Goal: Information Seeking & Learning: Compare options

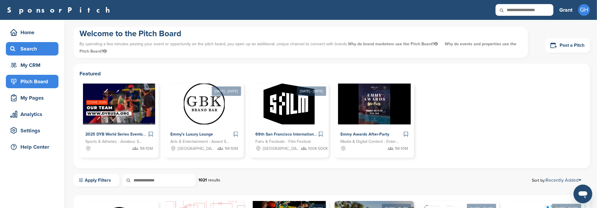
click at [22, 48] on div "Search" at bounding box center [34, 49] width 50 height 11
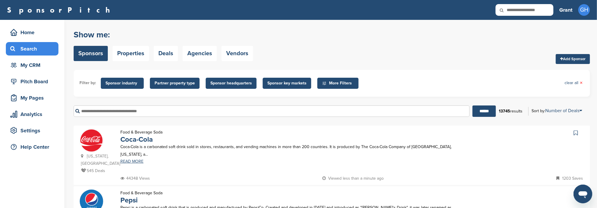
click at [532, 12] on input "text" at bounding box center [525, 10] width 58 height 12
type input "***"
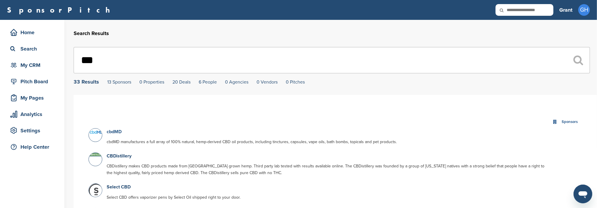
click at [113, 132] on link "cbdMD" at bounding box center [114, 132] width 15 height 6
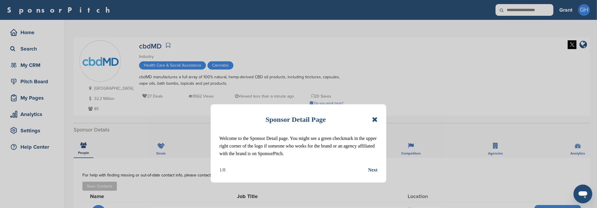
click at [377, 121] on icon at bounding box center [375, 119] width 6 height 7
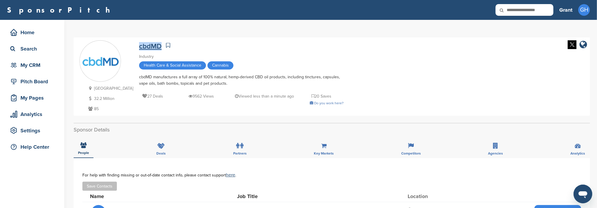
drag, startPoint x: 126, startPoint y: 49, endPoint x: 148, endPoint y: 48, distance: 21.7
click at [148, 48] on div "Ireland 32.2 Million 85 cbdMD Industry Health Care & Social Assistance Cannabis…" at bounding box center [331, 76] width 505 height 72
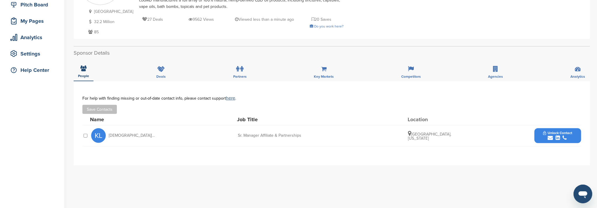
scroll to position [78, 0]
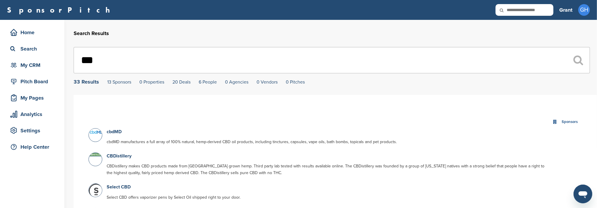
scroll to position [39, 0]
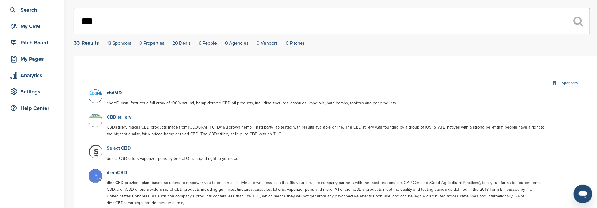
click at [117, 117] on link "CBDistillery" at bounding box center [119, 117] width 25 height 6
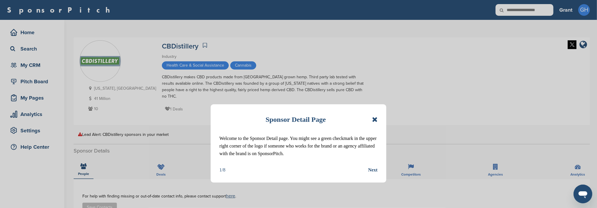
click at [376, 120] on icon at bounding box center [375, 119] width 6 height 7
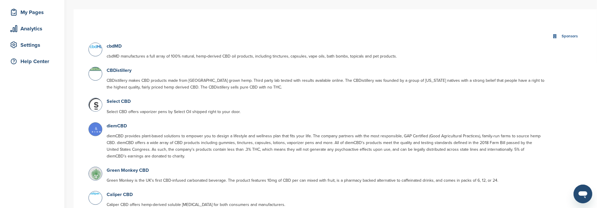
scroll to position [117, 0]
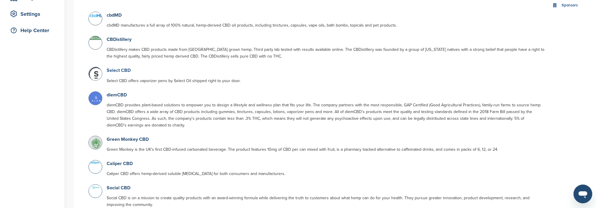
click at [115, 69] on link "Select CBD" at bounding box center [119, 71] width 24 height 6
click at [98, 72] on img at bounding box center [96, 74] width 15 height 15
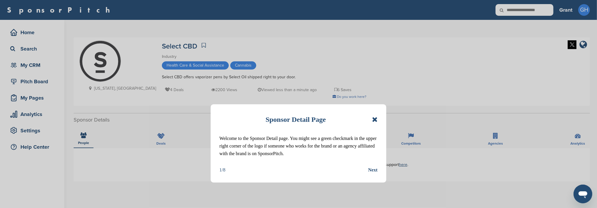
click at [374, 172] on div "Next" at bounding box center [372, 170] width 9 height 8
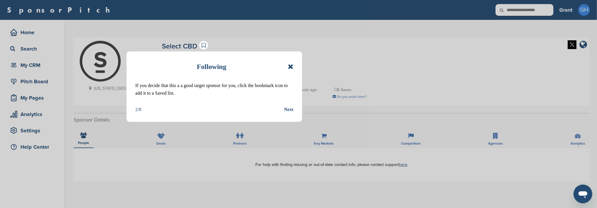
click at [290, 111] on div "Next" at bounding box center [288, 110] width 9 height 8
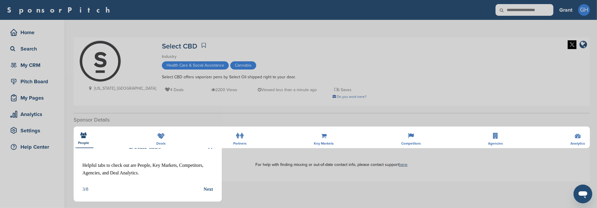
scroll to position [39, 0]
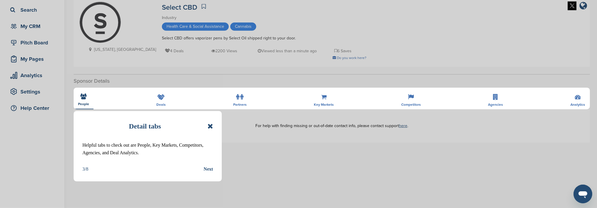
click at [209, 169] on div "Next" at bounding box center [208, 169] width 9 height 8
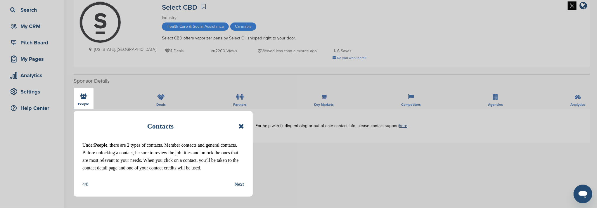
click at [236, 188] on div "Next" at bounding box center [239, 185] width 9 height 8
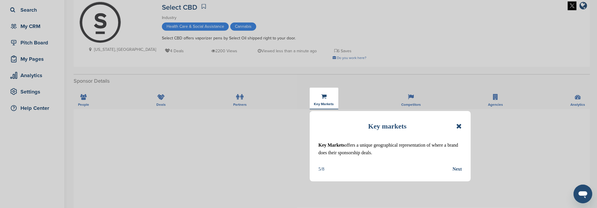
click at [453, 172] on div "Next" at bounding box center [457, 169] width 9 height 8
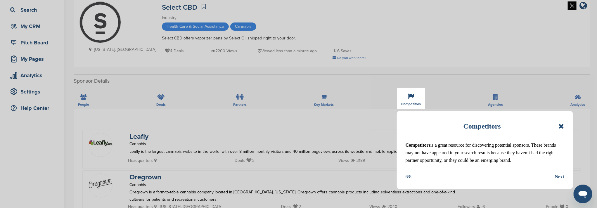
click at [555, 181] on div "Next" at bounding box center [559, 177] width 9 height 8
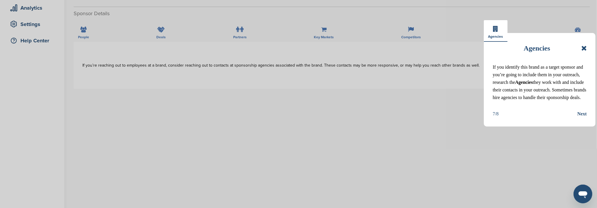
scroll to position [117, 0]
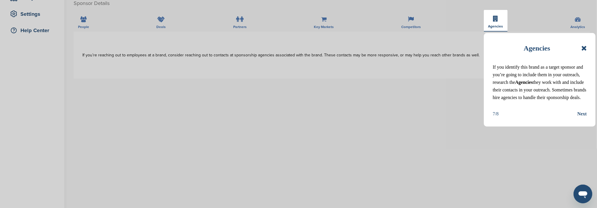
click at [582, 118] on div "Next" at bounding box center [581, 114] width 9 height 8
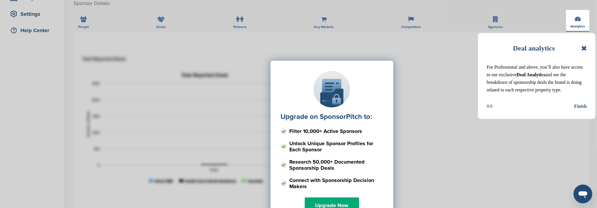
click at [580, 115] on div "Upgrade on SponsorPitch to: Filter 10,000+ Active Sponsors Unlock Unique Sponso…" at bounding box center [331, 119] width 499 height 146
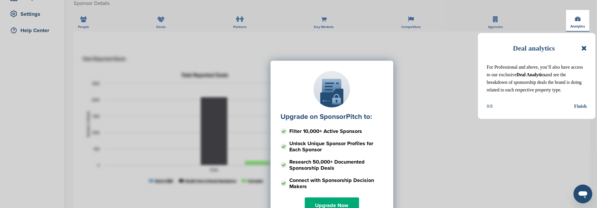
click at [576, 114] on div "Upgrade on SponsorPitch to: Filter 10,000+ Active Sponsors Unlock Unique Sponso…" at bounding box center [331, 119] width 499 height 146
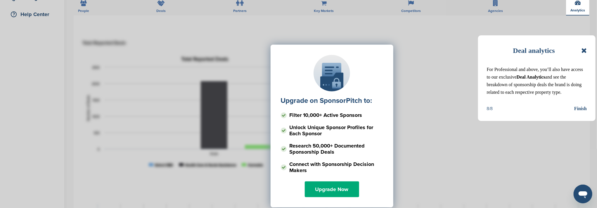
scroll to position [78, 0]
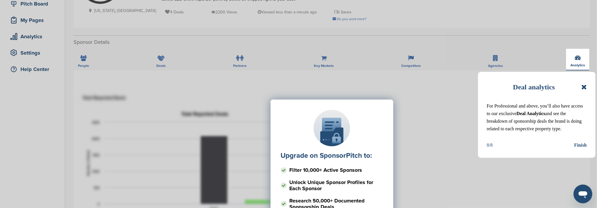
click at [584, 86] on icon at bounding box center [584, 87] width 6 height 7
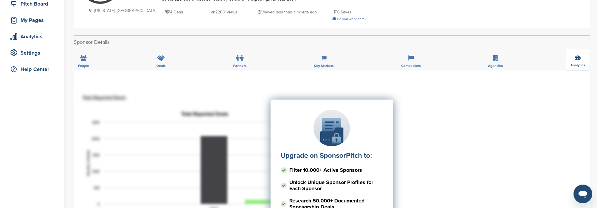
click at [457, 125] on div "Upgrade on SponsorPitch to: Filter 10,000+ Active Sponsors Unlock Unique Sponso…" at bounding box center [331, 158] width 499 height 146
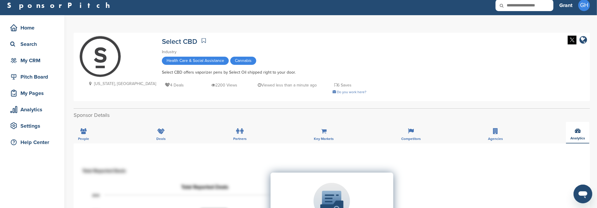
scroll to position [0, 0]
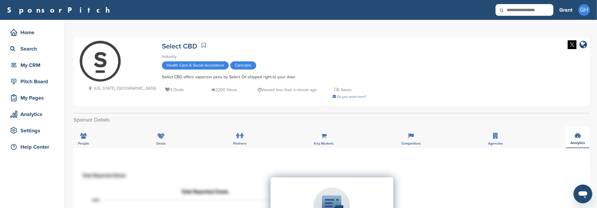
click at [571, 12] on h3 "Grant" at bounding box center [565, 10] width 13 height 8
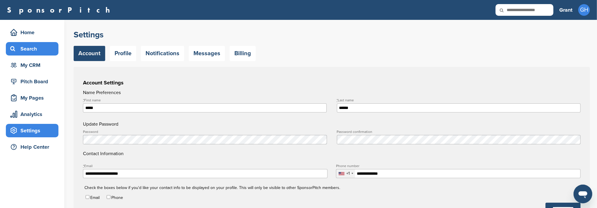
click at [31, 48] on div "Search" at bounding box center [34, 49] width 50 height 11
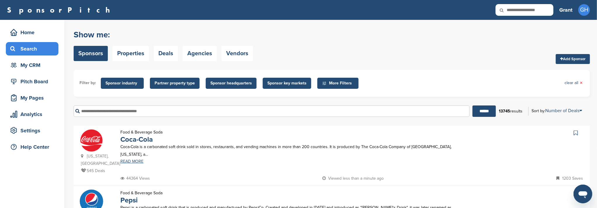
click at [107, 114] on input "text" at bounding box center [272, 110] width 396 height 11
type input "***"
click at [473, 105] on input "******" at bounding box center [484, 110] width 23 height 11
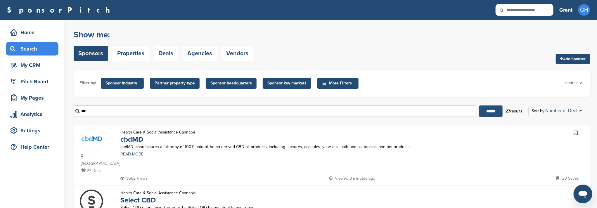
click at [485, 111] on input "******" at bounding box center [490, 110] width 23 height 11
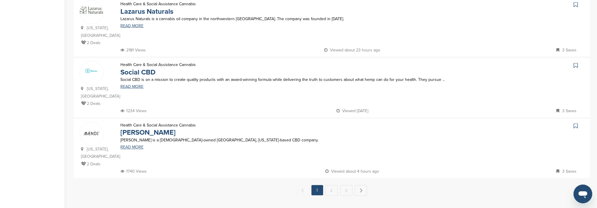
scroll to position [584, 0]
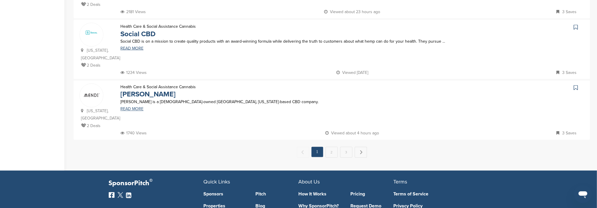
drag, startPoint x: 129, startPoint y: 42, endPoint x: 255, endPoint y: 48, distance: 125.8
click at [255, 98] on p "Mendi is a female-owned Portland, Oregon-based CBD company." at bounding box center [290, 101] width 340 height 7
click at [333, 147] on link "2" at bounding box center [332, 152] width 12 height 11
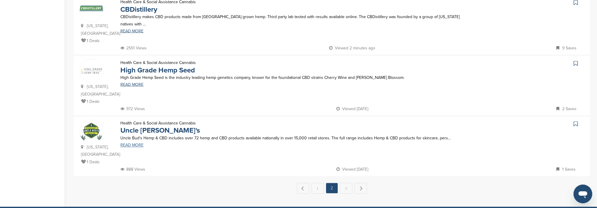
scroll to position [584, 0]
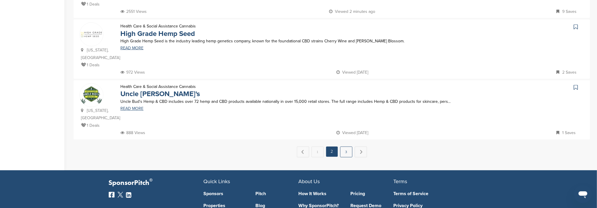
click at [343, 147] on link "3" at bounding box center [346, 152] width 12 height 11
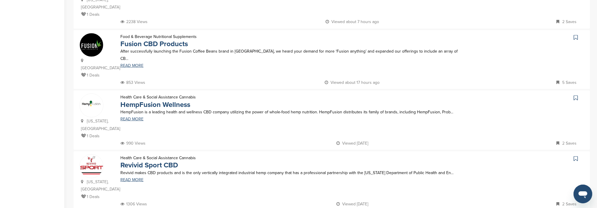
scroll to position [195, 0]
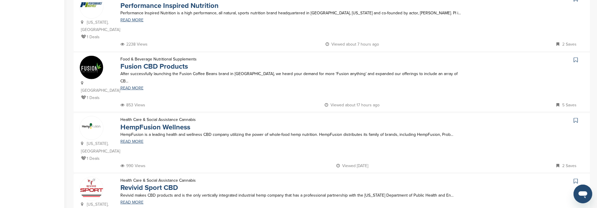
drag, startPoint x: 162, startPoint y: 58, endPoint x: 153, endPoint y: 83, distance: 26.2
click at [153, 83] on div "Food & Beverage Nutritional Supplements Fusion CBD Products After successfully …" at bounding box center [291, 79] width 352 height 46
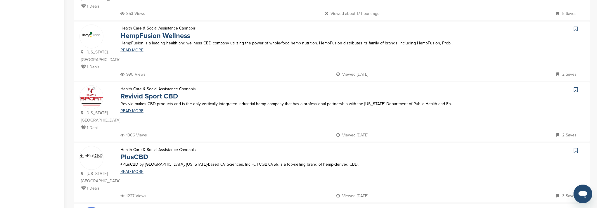
scroll to position [273, 0]
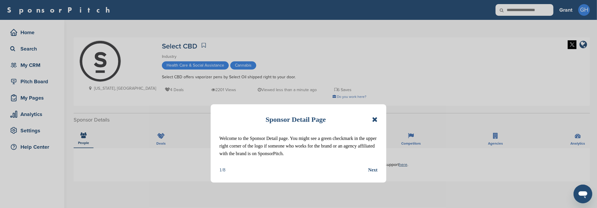
click at [374, 119] on icon at bounding box center [375, 119] width 6 height 7
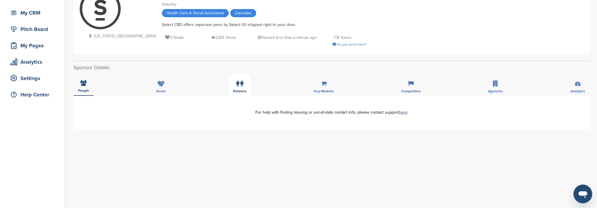
scroll to position [39, 0]
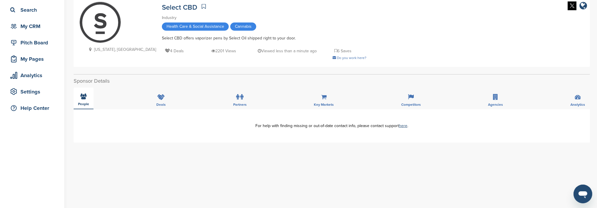
click at [89, 103] on div "People" at bounding box center [84, 99] width 20 height 22
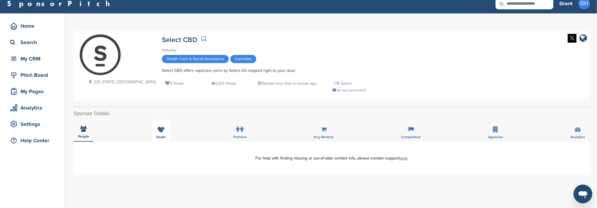
scroll to position [0, 0]
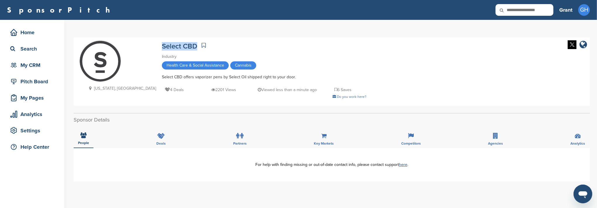
drag, startPoint x: 126, startPoint y: 48, endPoint x: 163, endPoint y: 50, distance: 37.2
click at [163, 50] on div "[US_STATE], [GEOGRAPHIC_DATA] Select CBD Industry Health Care & Social Assistan…" at bounding box center [331, 71] width 505 height 63
